Goal: Navigation & Orientation: Find specific page/section

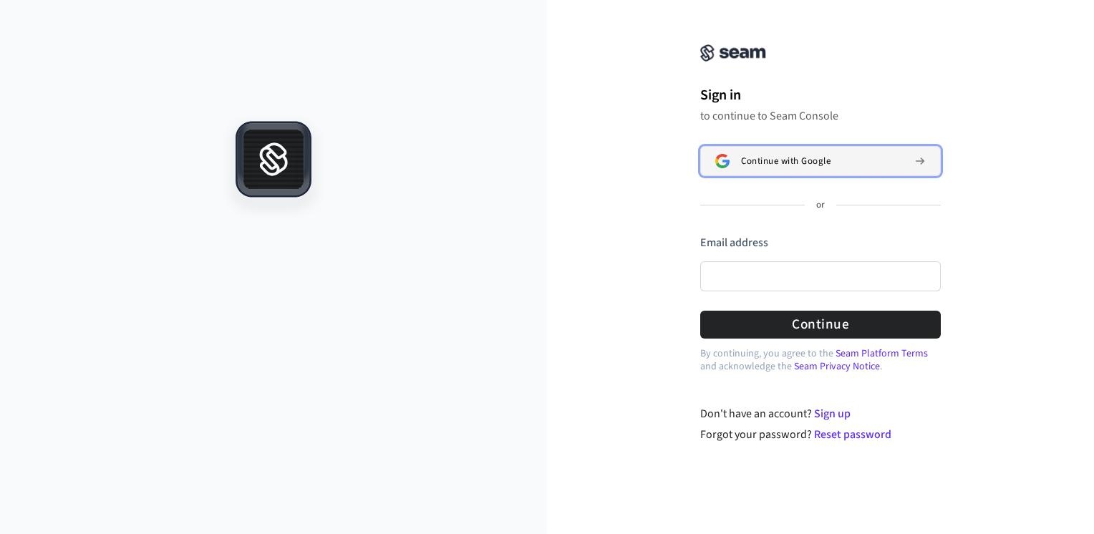
click at [790, 150] on button "Continue with Google" at bounding box center [820, 161] width 241 height 30
